Goal: Task Accomplishment & Management: Manage account settings

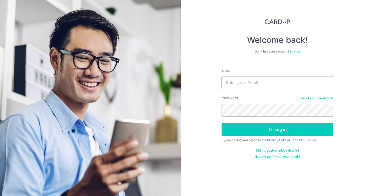
click at [256, 86] on input "Email" at bounding box center [277, 82] width 112 height 13
type input "[EMAIL_ADDRESS][DOMAIN_NAME]"
click at [221, 123] on button "Log in" at bounding box center [277, 129] width 112 height 13
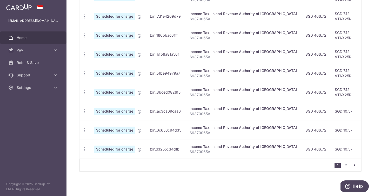
scroll to position [205, 0]
